Goal: Task Accomplishment & Management: Complete application form

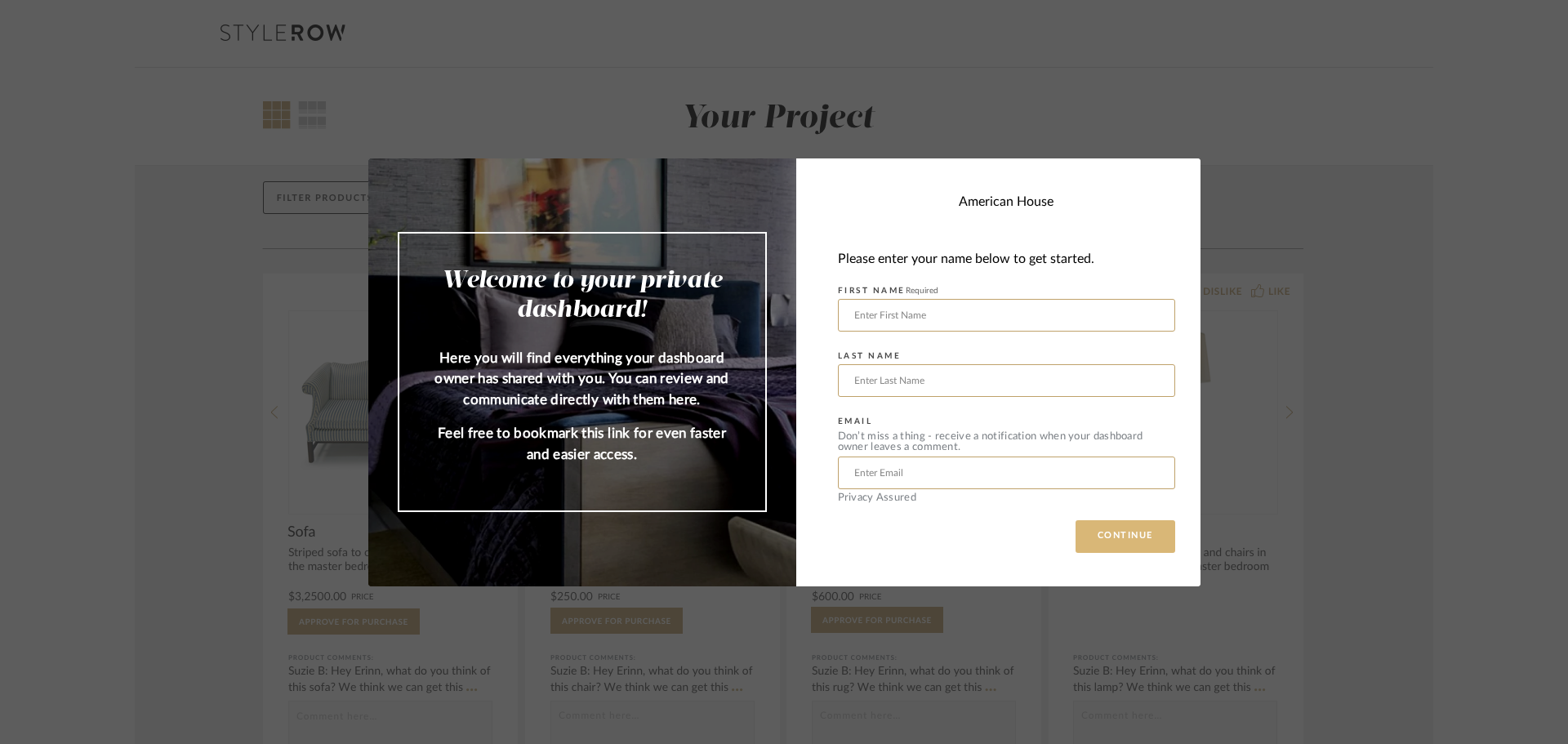
click at [1132, 539] on button "CONTINUE" at bounding box center [1124, 537] width 99 height 33
drag, startPoint x: 960, startPoint y: 310, endPoint x: 932, endPoint y: 307, distance: 28.2
click at [960, 310] on input "text" at bounding box center [1006, 315] width 337 height 33
type input "[PERSON_NAME]"
type input "Thibos"
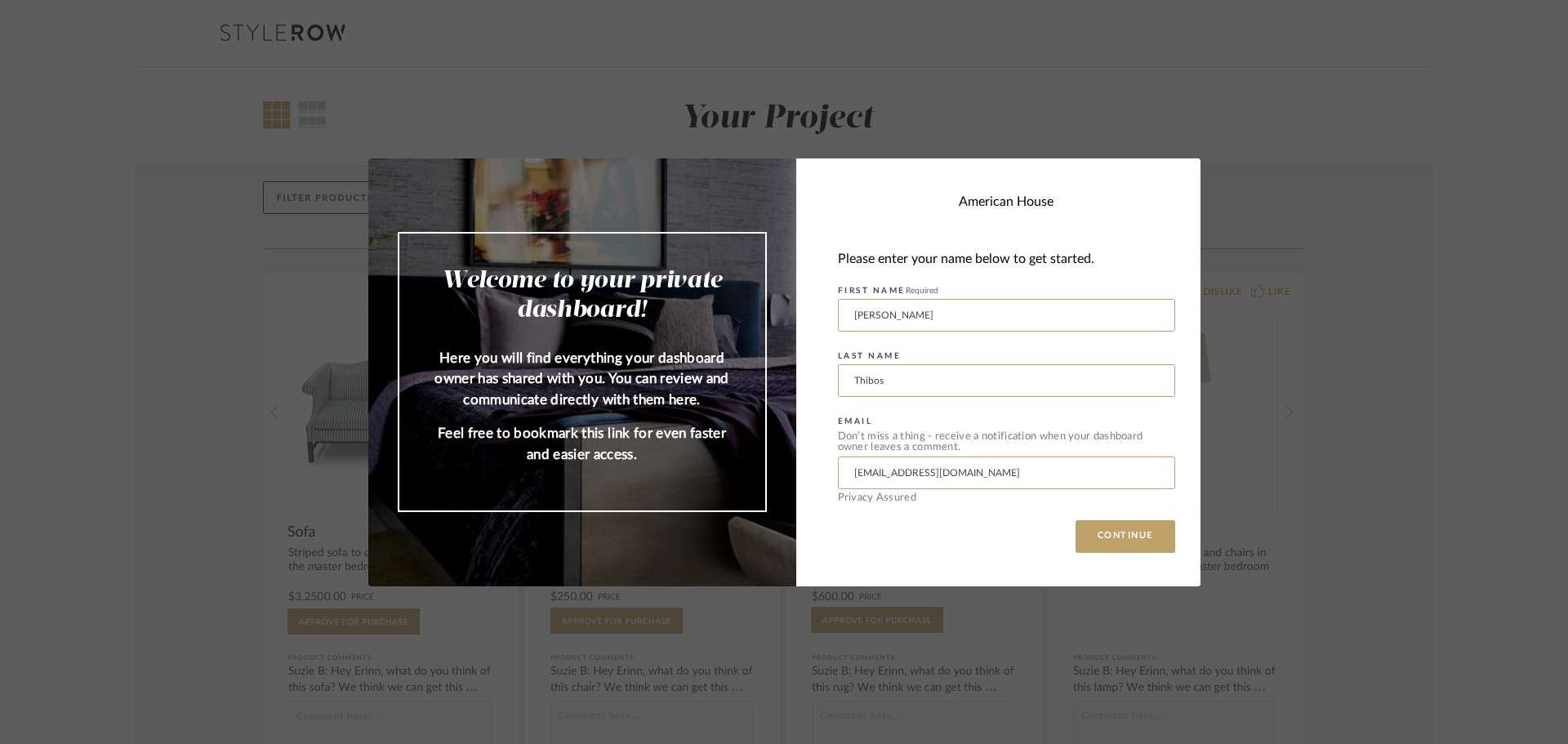
drag, startPoint x: 975, startPoint y: 469, endPoint x: 719, endPoint y: 489, distance: 256.8
click at [719, 489] on mat-dialog-content "Welcome to your private dashboard! Here you will find everything your dashboard…" at bounding box center [784, 372] width 832 height 428
type input "[EMAIL_ADDRESS][DOMAIN_NAME]"
click at [1115, 533] on button "CONTINUE" at bounding box center [1124, 537] width 99 height 33
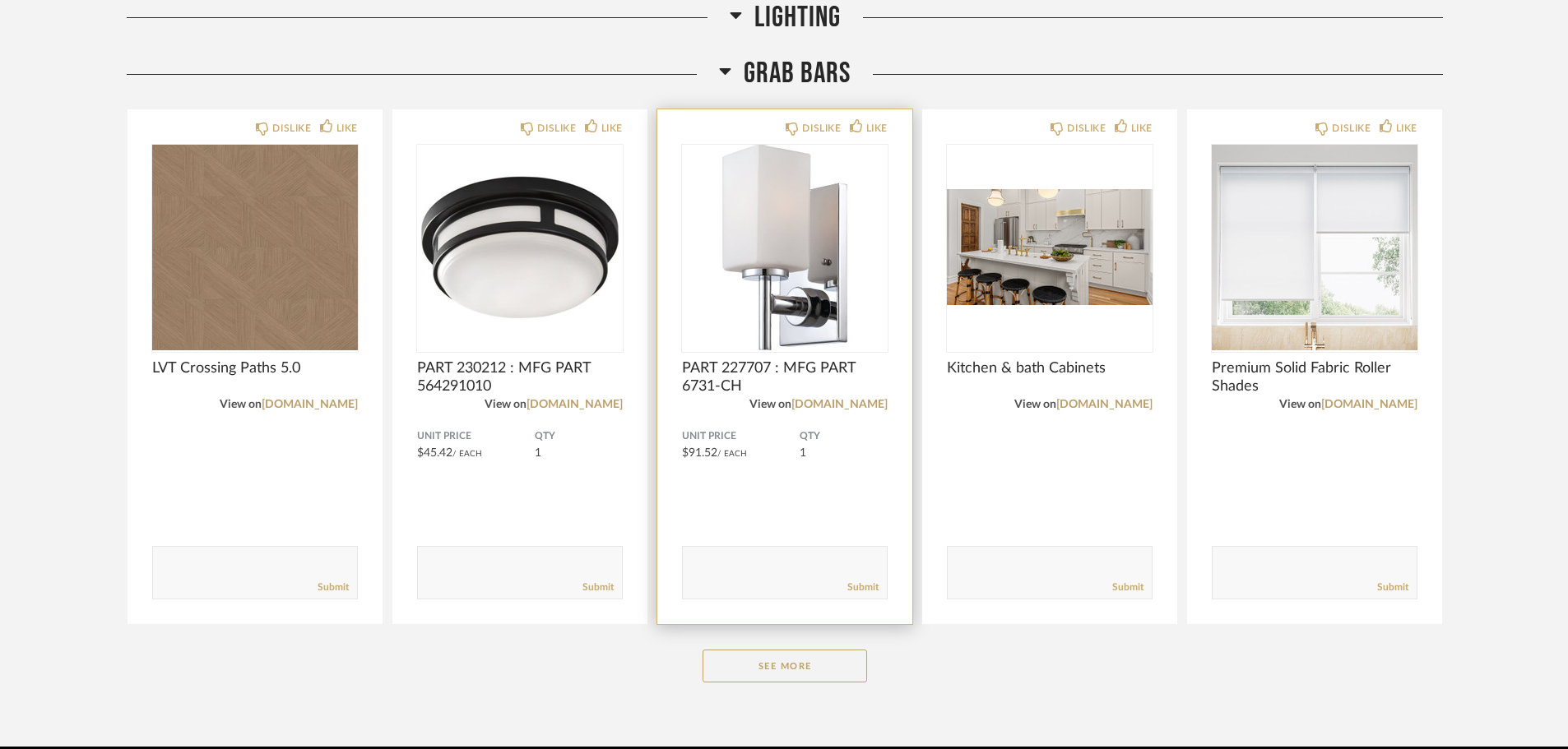
scroll to position [8381, 0]
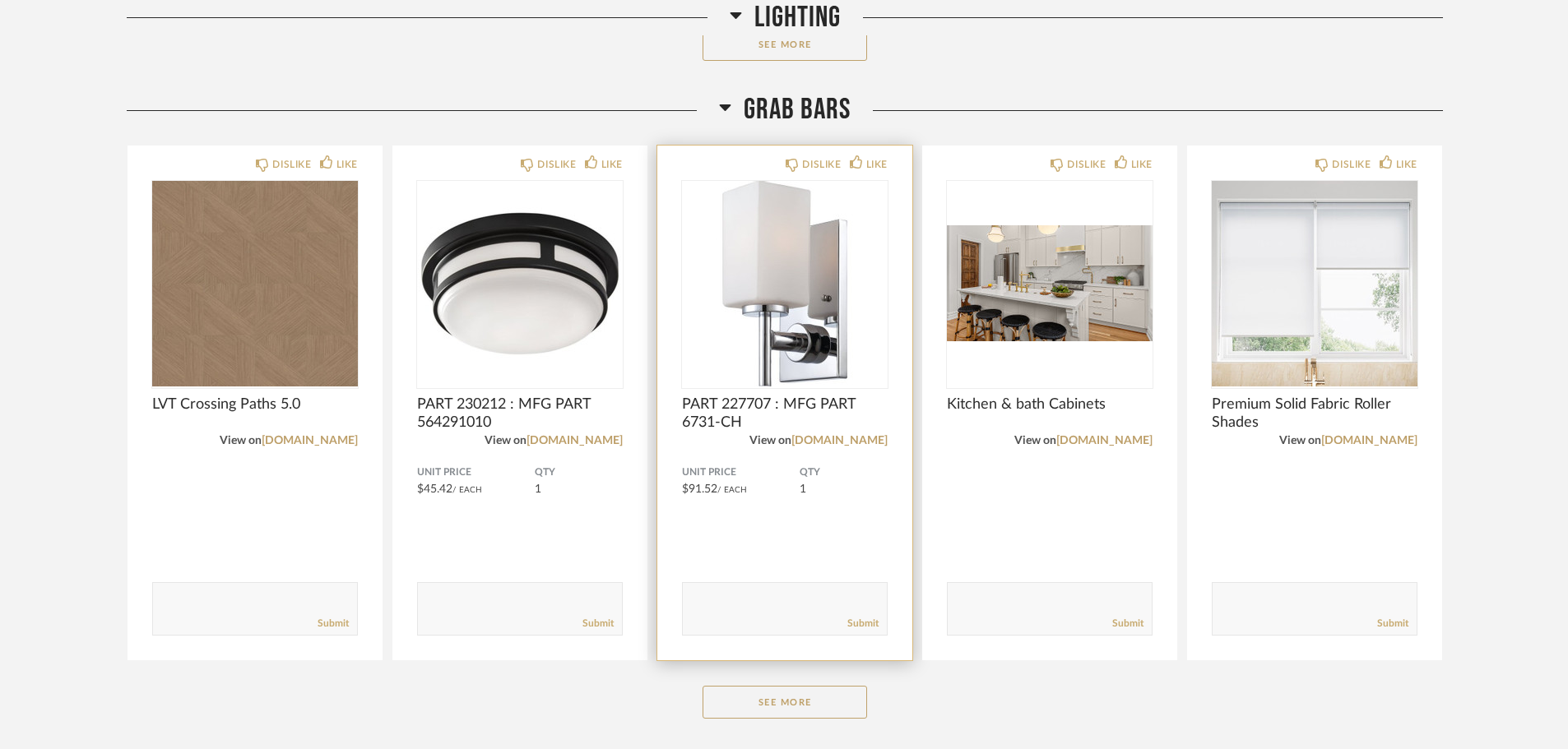
click at [782, 627] on div "Submit" at bounding box center [784, 623] width 204 height 22
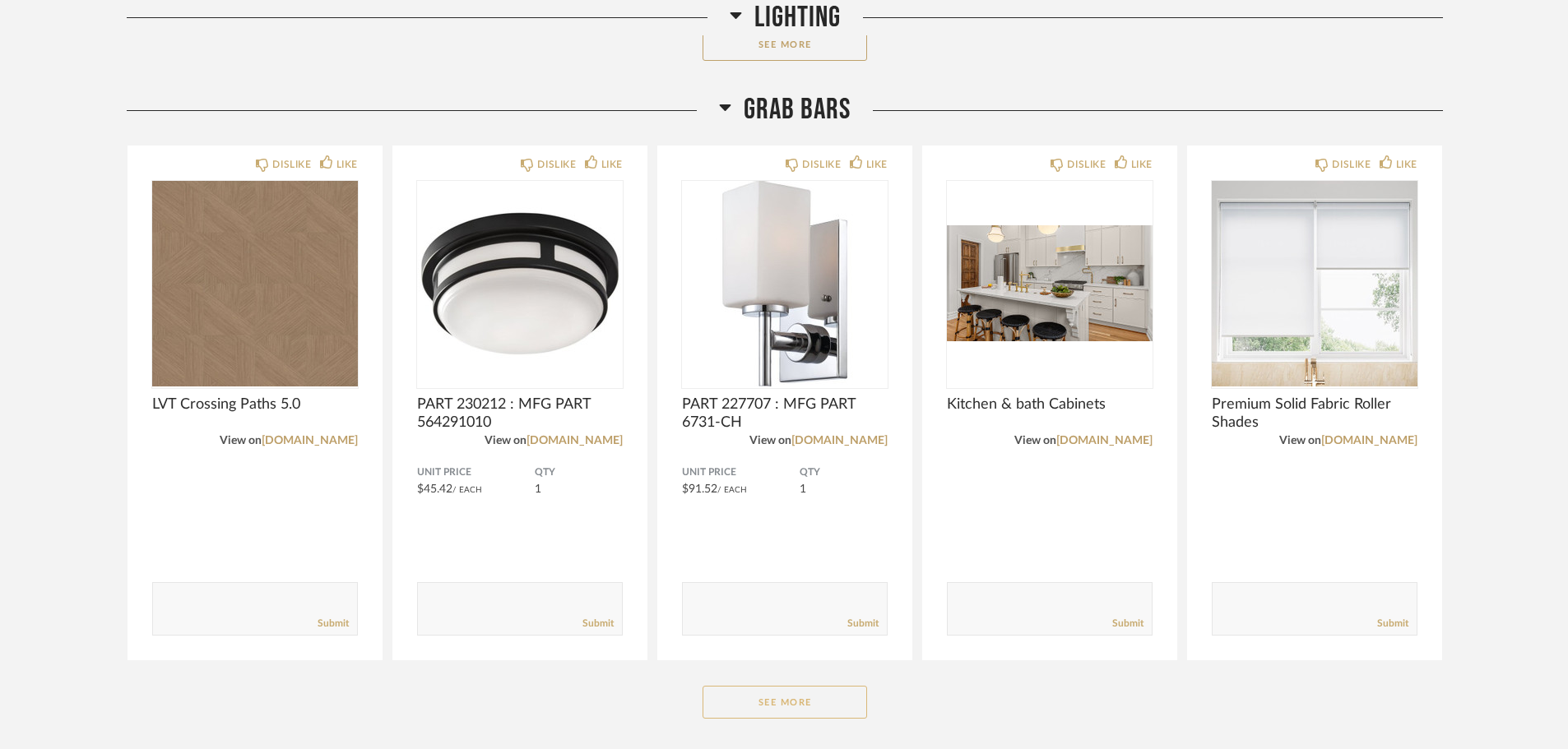
click at [771, 692] on button "See More" at bounding box center [784, 702] width 165 height 33
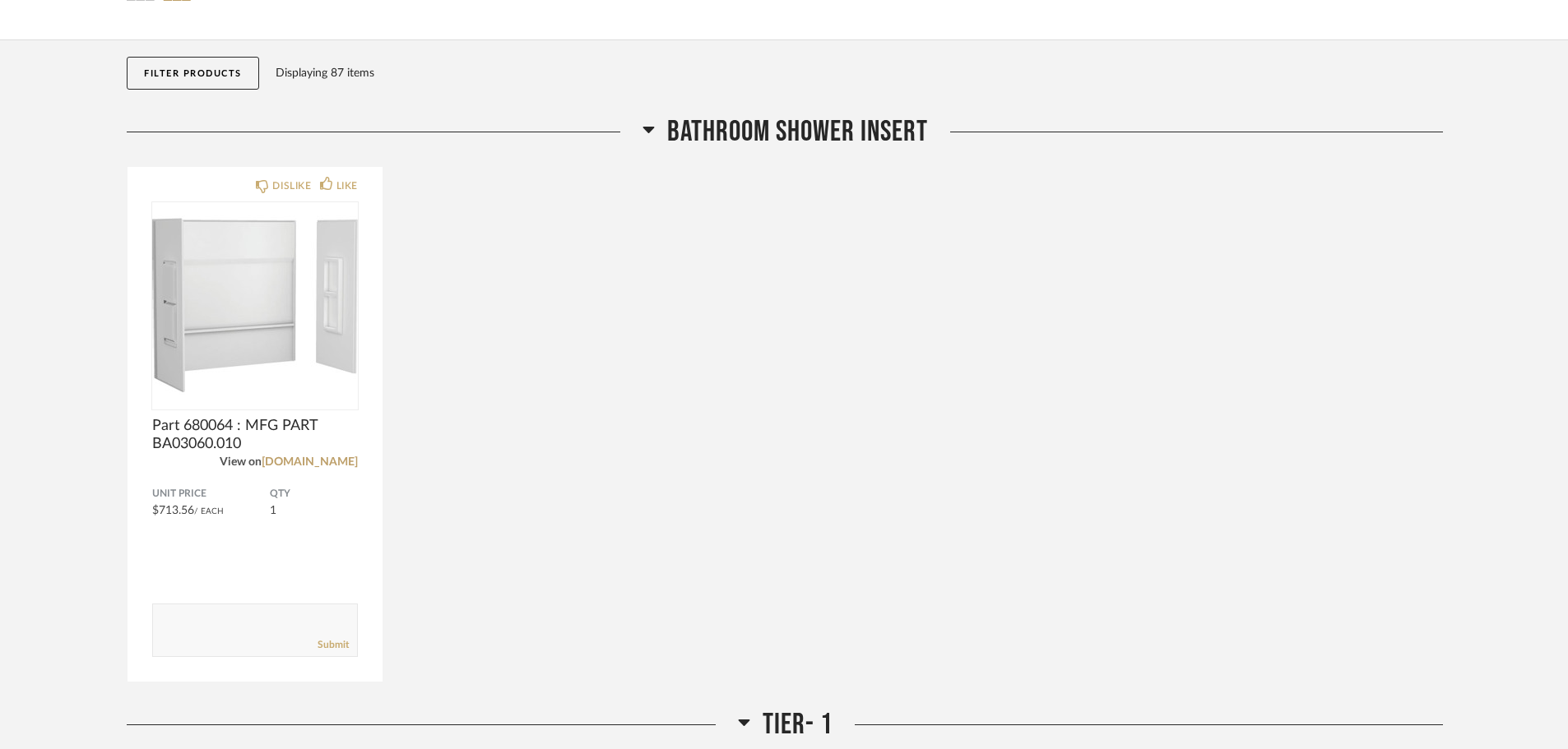
scroll to position [0, 0]
